Goal: Task Accomplishment & Management: Manage account settings

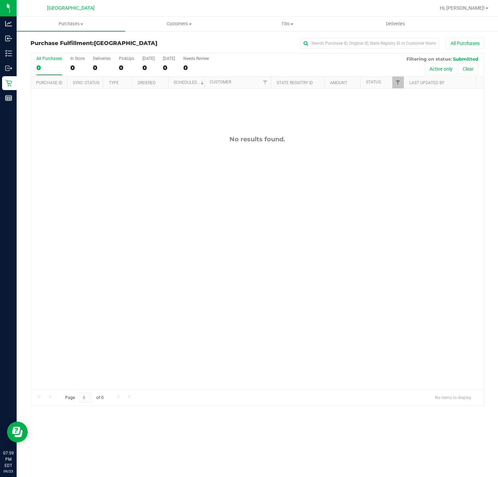
click at [51, 325] on div "No results found." at bounding box center [257, 263] width 453 height 348
click at [115, 207] on div "No results found." at bounding box center [257, 263] width 453 height 348
click at [85, 30] on link "Purchases Summary of purchases Fulfillment All purchases" at bounding box center [71, 24] width 109 height 15
click at [69, 37] on ul "Summary of purchases Fulfillment All purchases" at bounding box center [71, 50] width 109 height 37
click at [71, 20] on uib-tab-heading "Purchases Summary of purchases Fulfillment All purchases" at bounding box center [71, 24] width 109 height 15
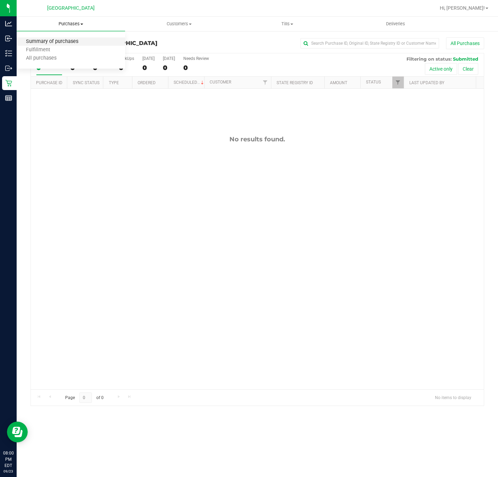
click at [59, 42] on span "Summary of purchases" at bounding box center [52, 42] width 71 height 6
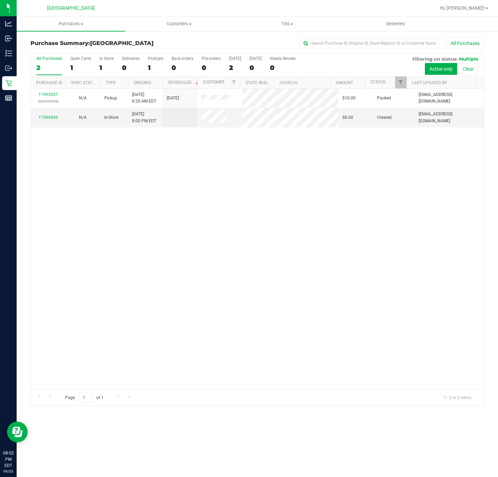
click at [164, 256] on div "11992057 (326454098) N/A Pickup 9/23/2025 8:29 AM EDT 9/23/2025 $10.00 Packed d…" at bounding box center [257, 239] width 453 height 301
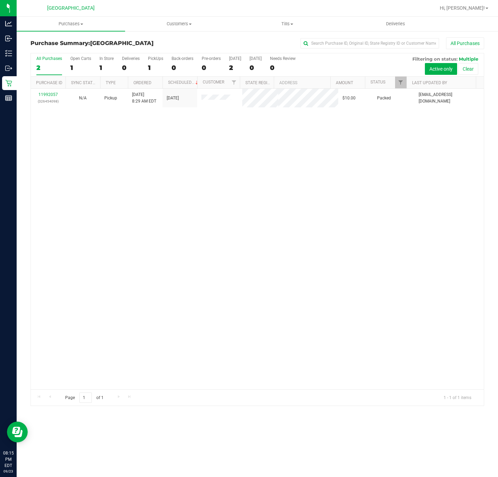
click at [199, 245] on div "11992057 (326454098) N/A Pickup 9/23/2025 8:29 AM EDT 9/23/2025 $10.00 Packed d…" at bounding box center [257, 239] width 453 height 301
click at [279, 24] on span "Tills" at bounding box center [288, 24] width 108 height 6
click at [272, 40] on span "Manage tills" at bounding box center [256, 42] width 47 height 6
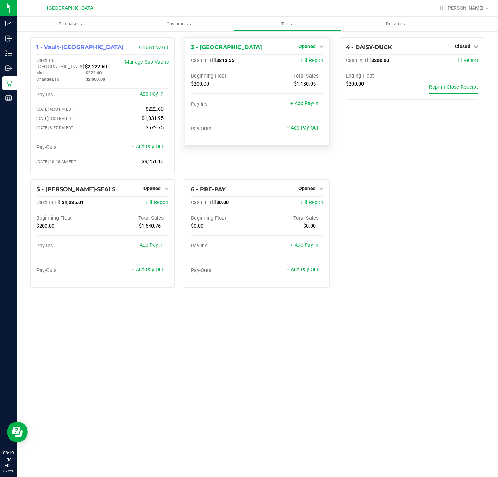
click at [307, 45] on span "Opened" at bounding box center [307, 47] width 17 height 6
click at [304, 66] on div "Close Till" at bounding box center [308, 61] width 52 height 19
click at [300, 61] on link "Close Till" at bounding box center [308, 61] width 19 height 6
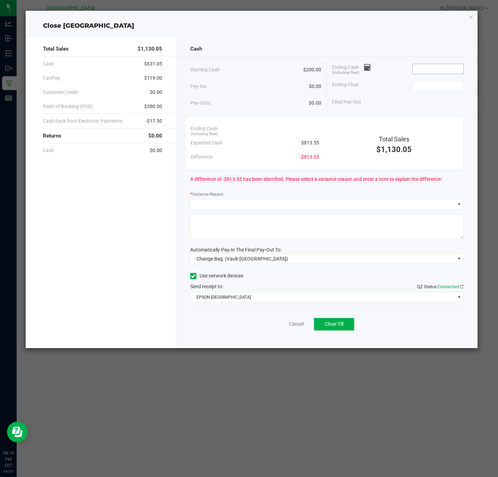
click at [433, 70] on input at bounding box center [438, 69] width 51 height 10
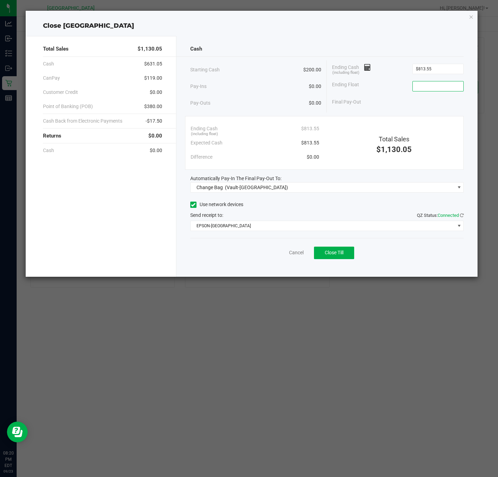
type input "$813.55"
click at [414, 91] on input at bounding box center [438, 86] width 51 height 10
type input "$200.00"
click at [398, 89] on div "Ending Float $200.00" at bounding box center [398, 86] width 132 height 17
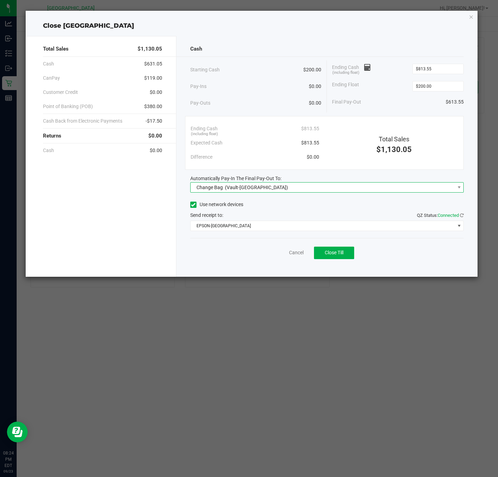
click at [236, 189] on span "(Vault-Deerfield Beach)" at bounding box center [256, 188] width 63 height 6
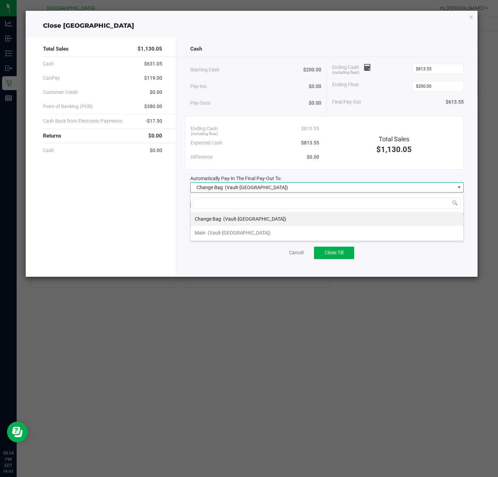
scroll to position [10, 274]
click at [235, 237] on div "Main (Vault-Deerfield Beach)" at bounding box center [233, 233] width 76 height 12
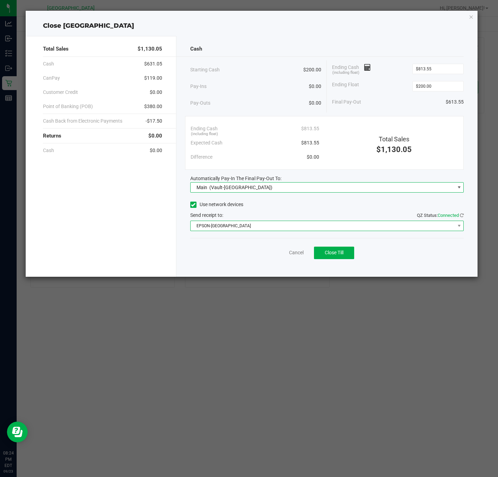
click at [240, 223] on span "EPSON-CYPRUS" at bounding box center [323, 226] width 265 height 10
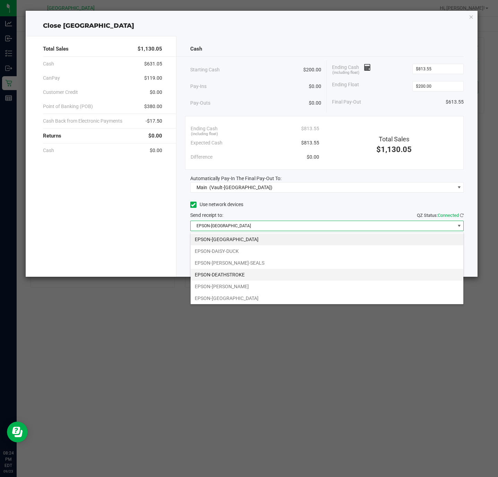
click at [241, 275] on li "EPSON-DEATHSTROKE" at bounding box center [327, 275] width 273 height 12
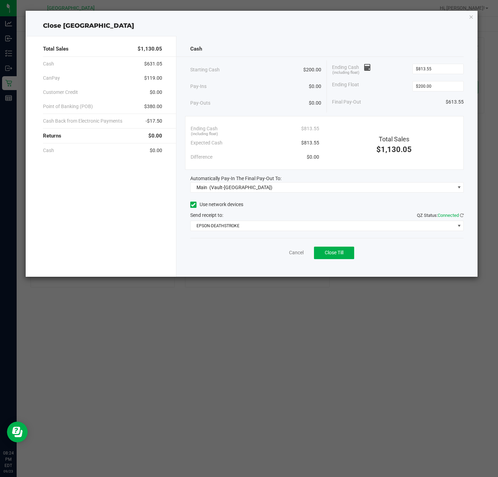
click at [273, 211] on div "Use network devices Send receipt to: QZ Status: Connected EPSON-DEATHSTROKE" at bounding box center [327, 216] width 274 height 32
click at [330, 253] on span "Close Till" at bounding box center [334, 253] width 19 height 6
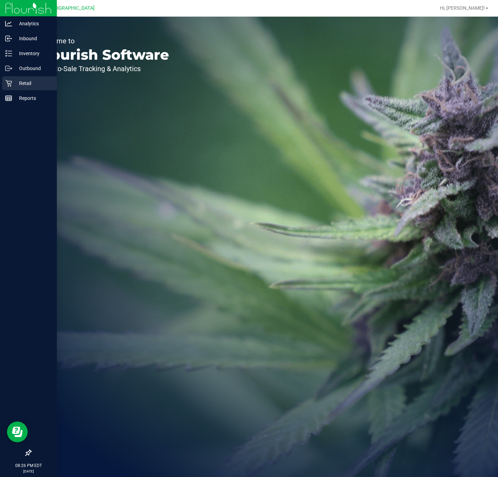
click at [18, 79] on p "Retail" at bounding box center [33, 83] width 42 height 8
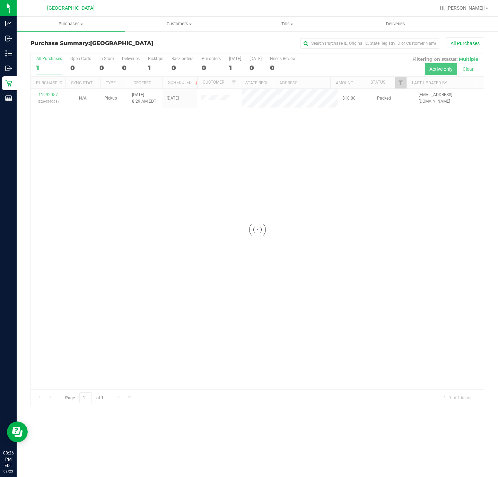
click at [43, 95] on div at bounding box center [257, 229] width 453 height 352
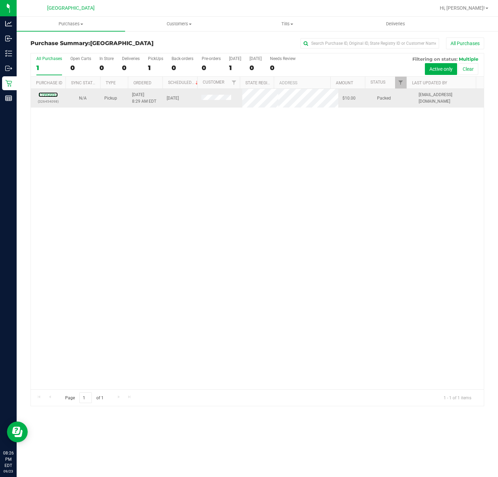
click at [48, 93] on div "11992057 (326454098)" at bounding box center [48, 98] width 26 height 13
click at [53, 94] on link "11992057" at bounding box center [47, 94] width 19 height 5
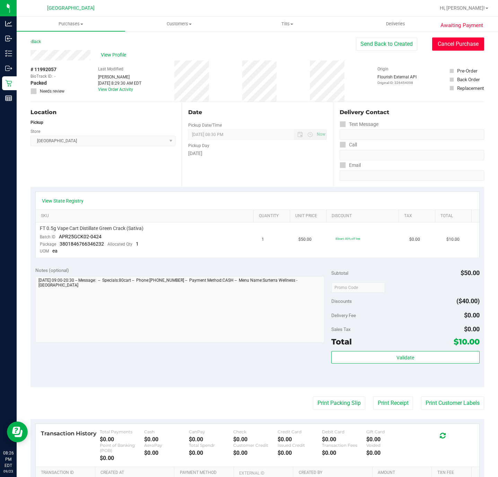
click at [437, 45] on button "Cancel Purchase" at bounding box center [458, 43] width 52 height 13
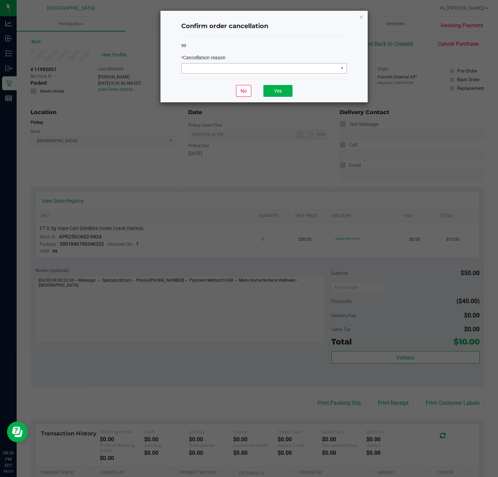
click at [317, 61] on div "* Cancellation reason" at bounding box center [264, 57] width 166 height 7
click at [270, 71] on span at bounding box center [260, 68] width 156 height 10
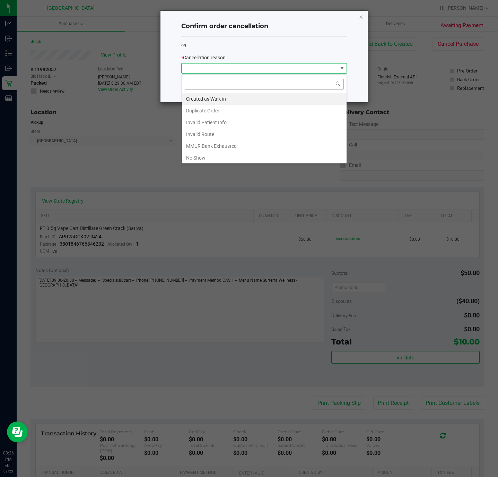
scroll to position [10, 165]
click at [206, 156] on li "No Show" at bounding box center [264, 158] width 165 height 12
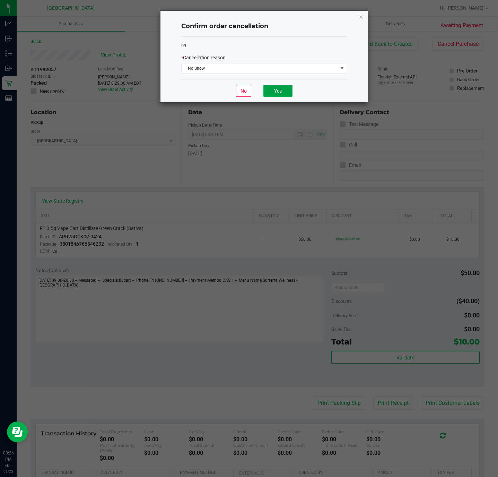
click at [275, 94] on button "Yes" at bounding box center [277, 91] width 29 height 12
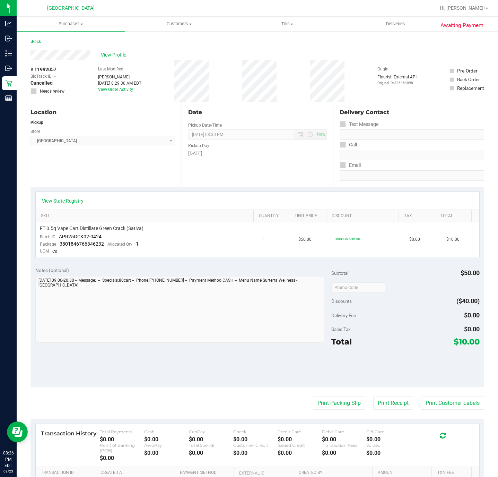
click at [127, 123] on div "Pickup" at bounding box center [103, 122] width 145 height 6
click at [96, 111] on div "Location" at bounding box center [103, 112] width 145 height 8
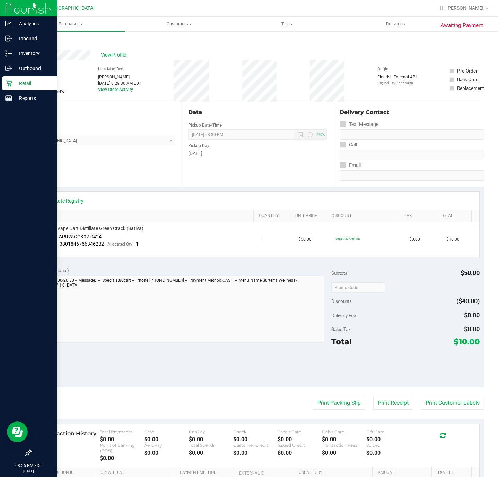
click at [10, 80] on icon at bounding box center [8, 83] width 7 height 7
